Goal: Register for event/course

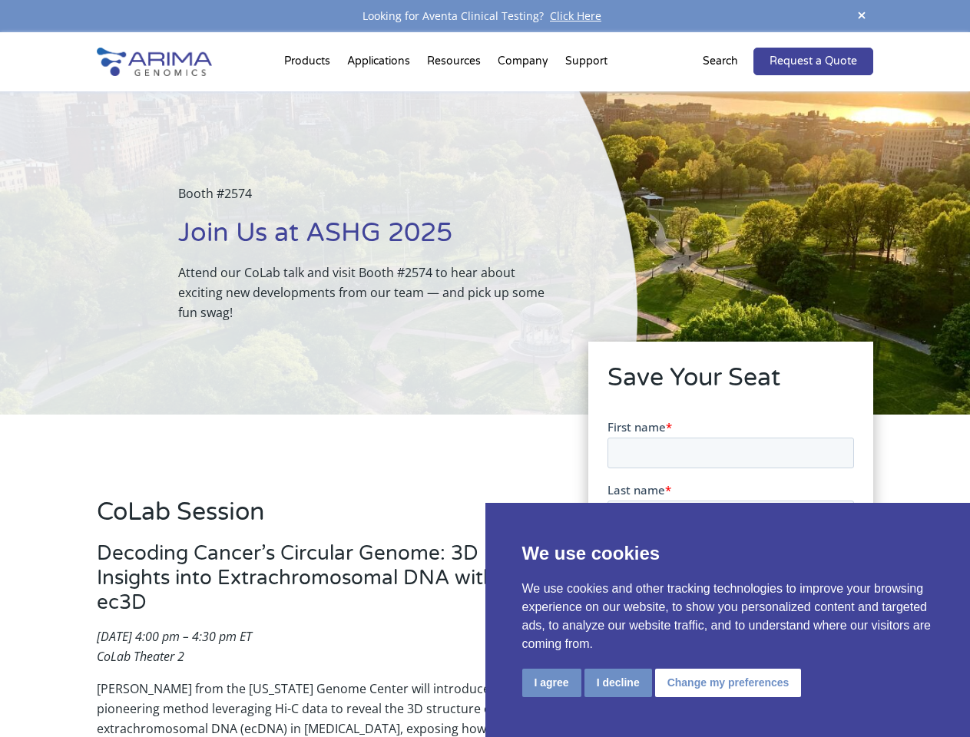
click at [485, 369] on div "Booth #2574 Join Us at ASHG 2025 Attend our CoLab talk and visit Booth #2574 to…" at bounding box center [319, 252] width 638 height 323
click at [552, 683] on button "I agree" at bounding box center [551, 683] width 59 height 28
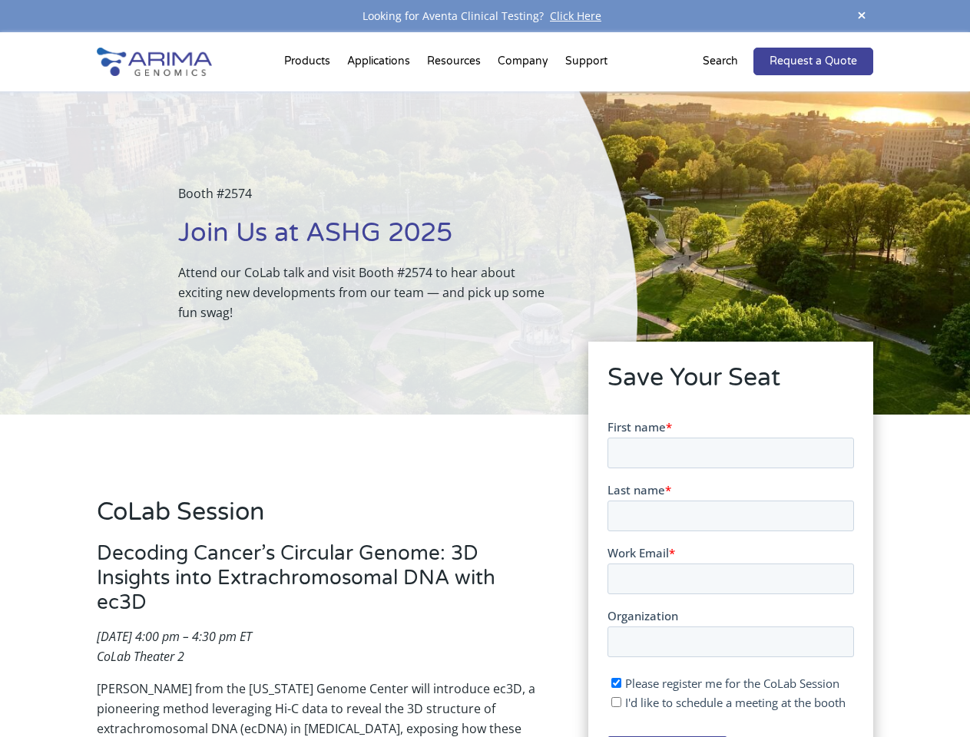
click at [617, 702] on input "I'd like to schedule a meeting at the booth" at bounding box center [616, 702] width 10 height 10
click at [725, 702] on span "I'd like to schedule a meeting at the booth" at bounding box center [734, 701] width 220 height 15
click at [621, 702] on input "I'd like to schedule a meeting at the booth" at bounding box center [616, 702] width 10 height 10
checkbox input "false"
click at [862, 16] on span at bounding box center [861, 16] width 23 height 21
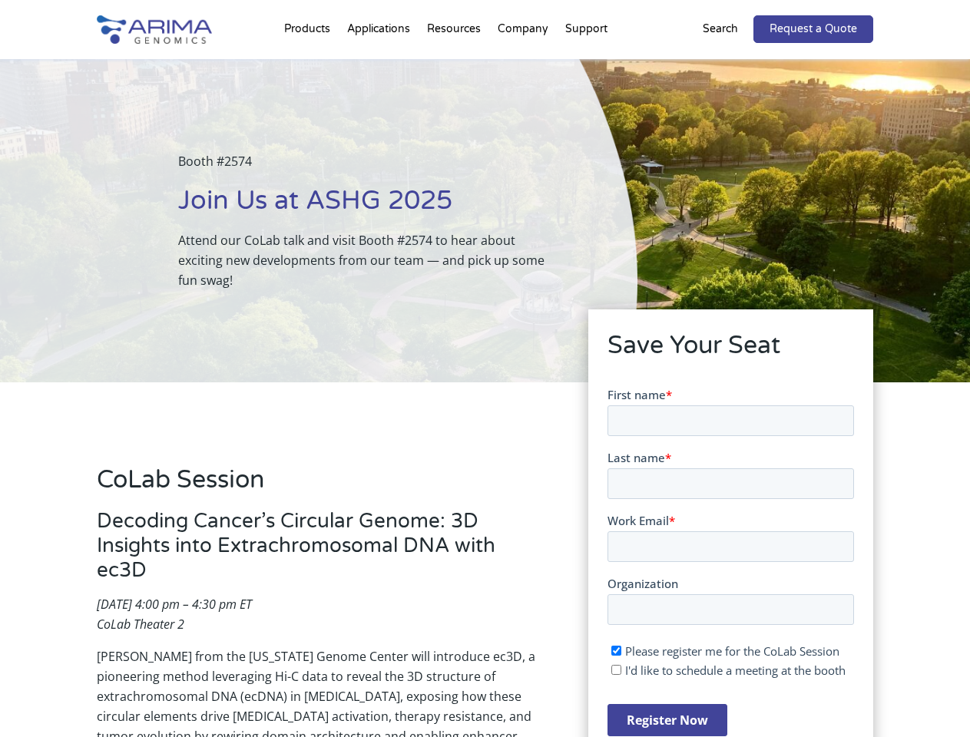
click at [310, 65] on div "Booth #2574 Join Us at ASHG 2025 Attend our CoLab talk and visit Booth #2574 to…" at bounding box center [319, 220] width 638 height 323
click at [455, 65] on div "Booth #2574 Join Us at ASHG 2025 Attend our CoLab talk and visit Booth #2574 to…" at bounding box center [319, 220] width 638 height 323
click at [524, 65] on div "Booth #2574 Join Us at ASHG 2025 Attend our CoLab talk and visit Booth #2574 to…" at bounding box center [319, 220] width 638 height 323
click at [586, 65] on div "Booth #2574 Join Us at ASHG 2025 Attend our CoLab talk and visit Booth #2574 to…" at bounding box center [319, 220] width 638 height 323
